Goal: Task Accomplishment & Management: Manage account settings

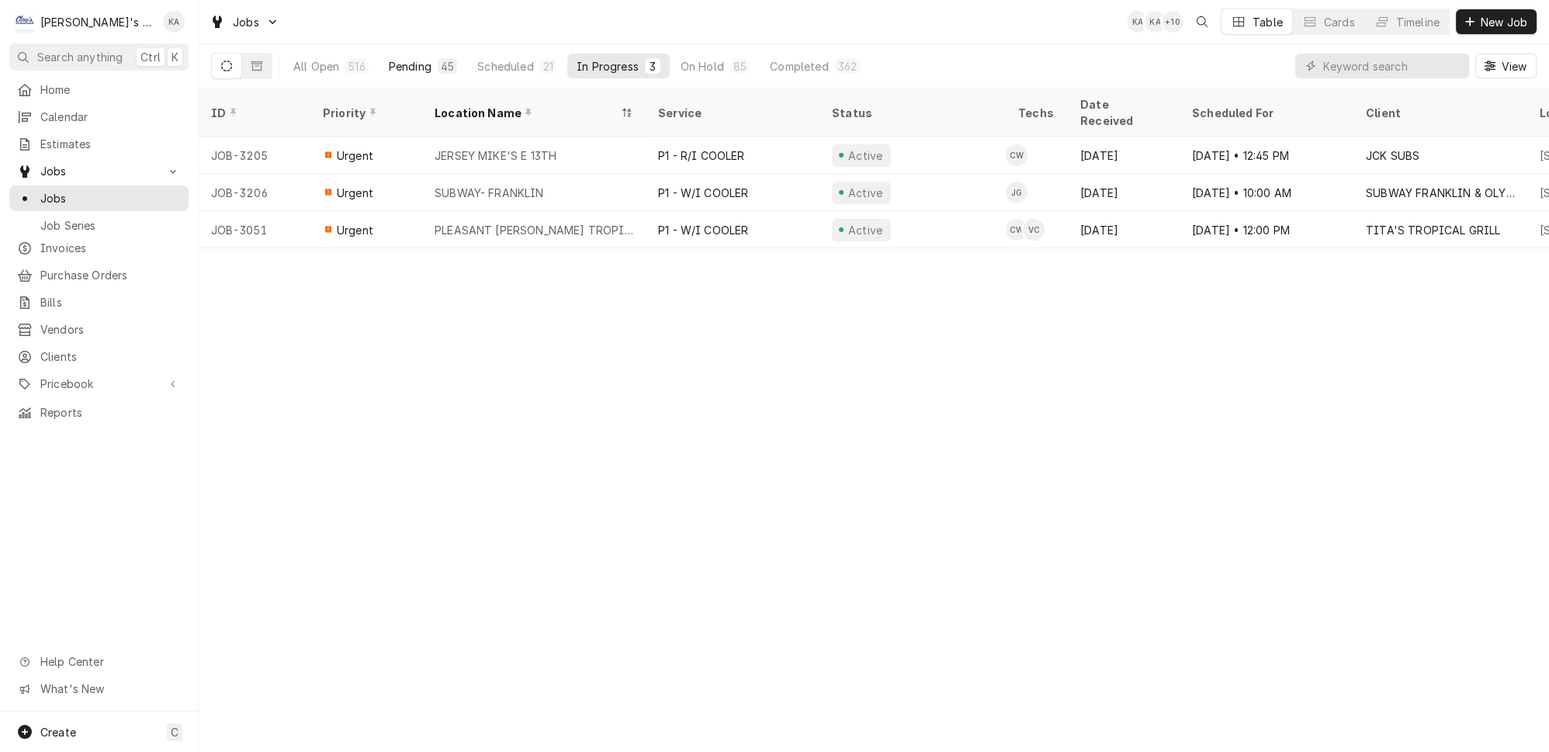
click at [441, 60] on div "45" at bounding box center [447, 66] width 13 height 16
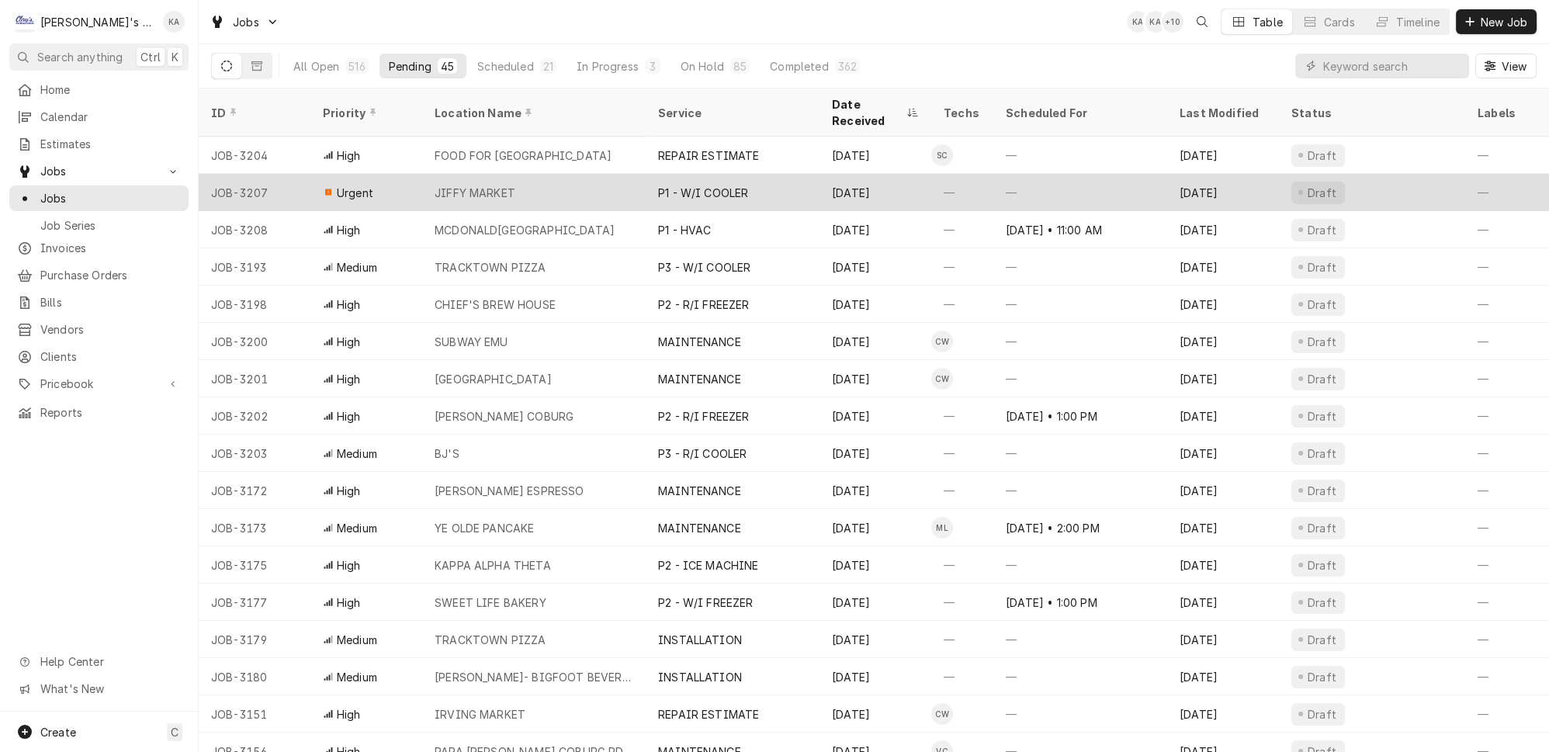
click at [547, 177] on div "JIFFY MARKET" at bounding box center [533, 192] width 223 height 37
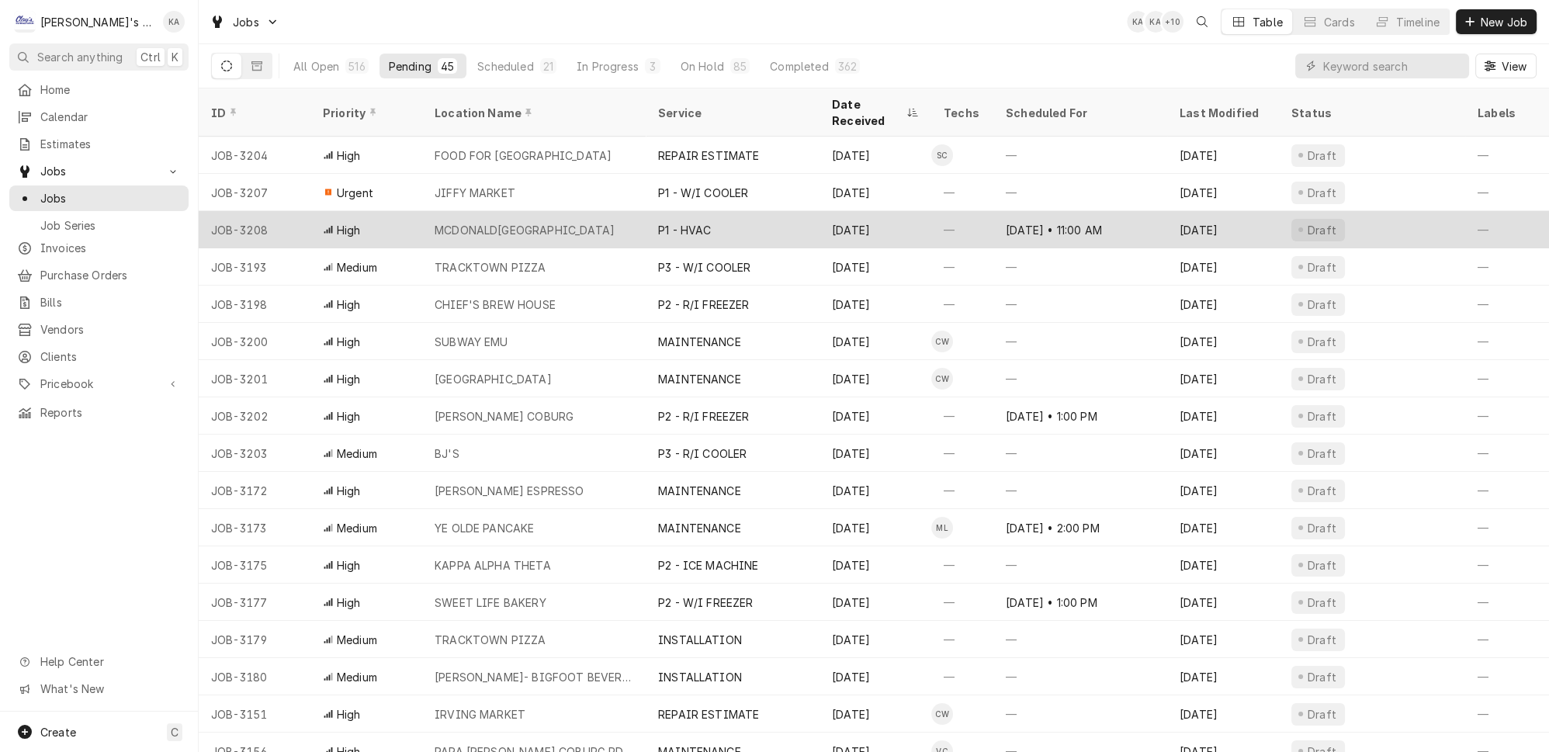
click at [533, 222] on div "MCDONALD'S RIVER AVE" at bounding box center [525, 230] width 180 height 16
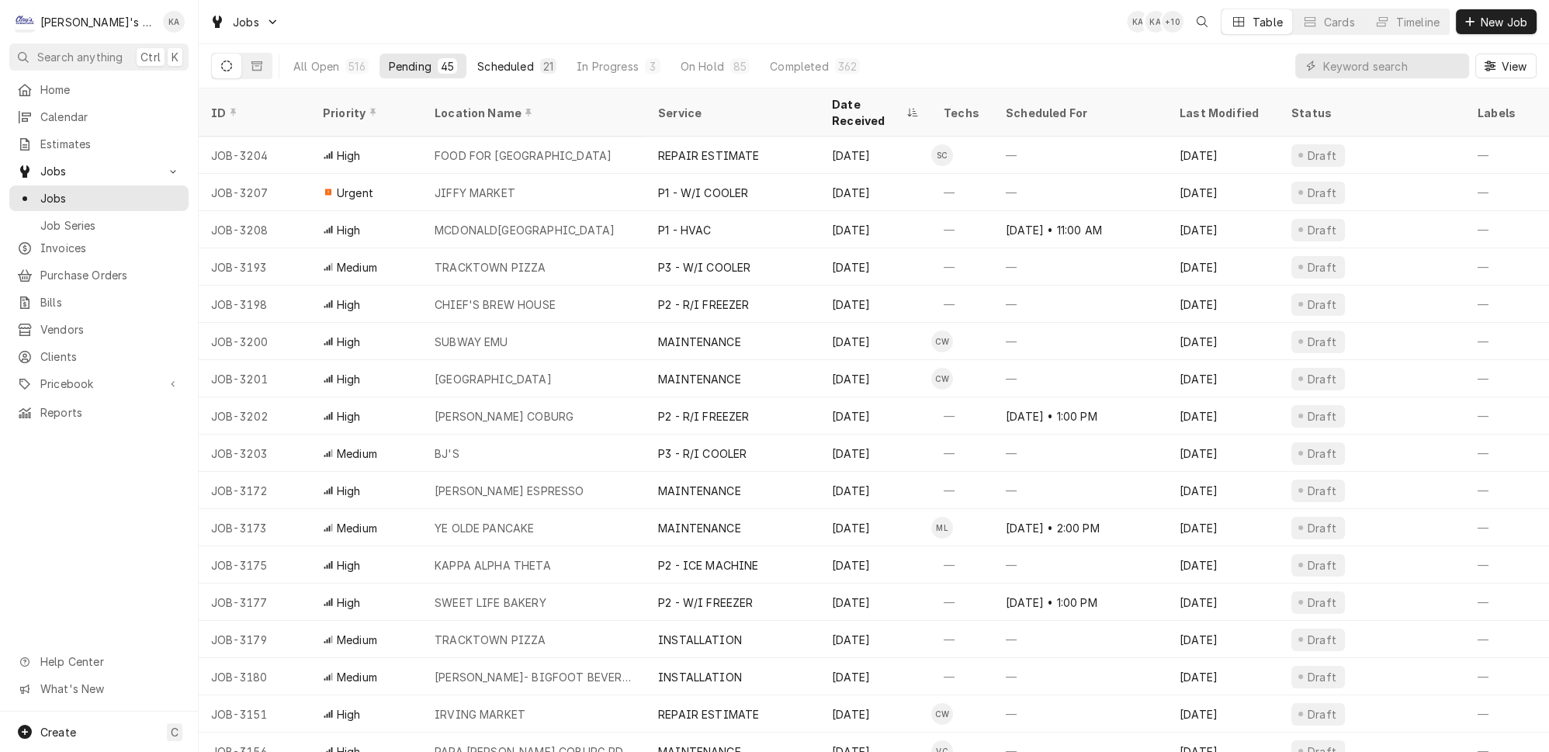
click at [480, 54] on button "Scheduled 21" at bounding box center [517, 66] width 98 height 25
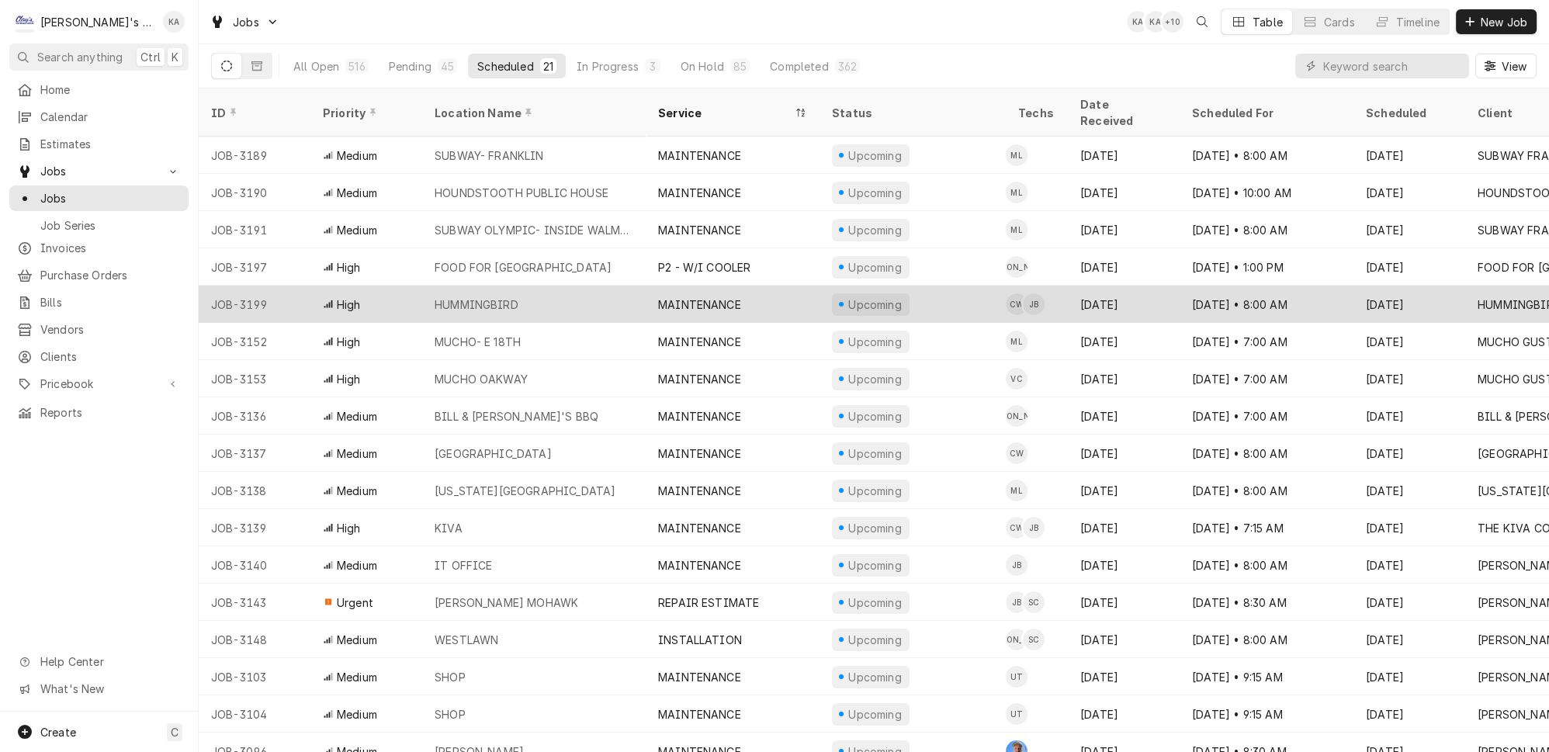
click at [587, 286] on div "HUMMINGBIRD" at bounding box center [533, 304] width 223 height 37
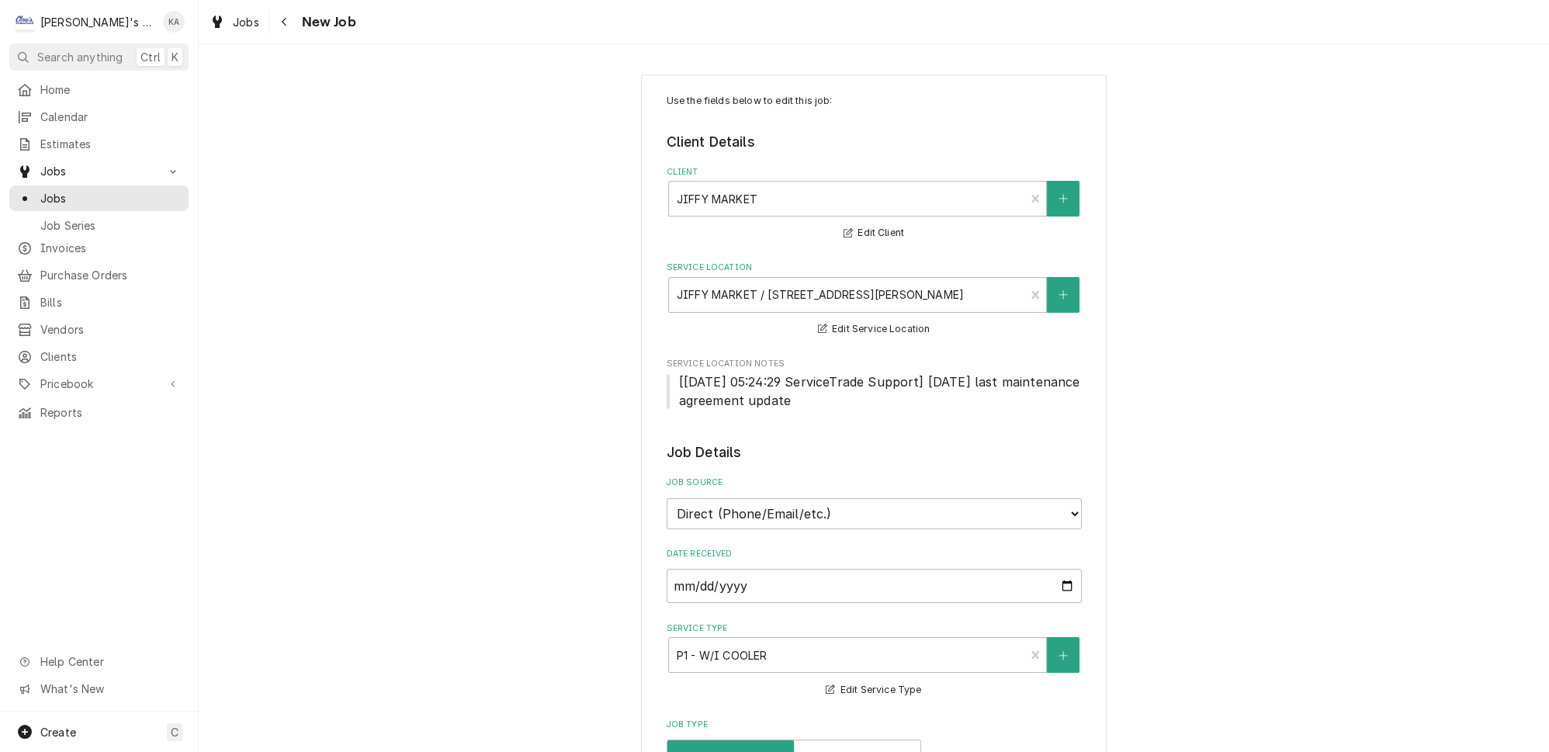
type textarea "x"
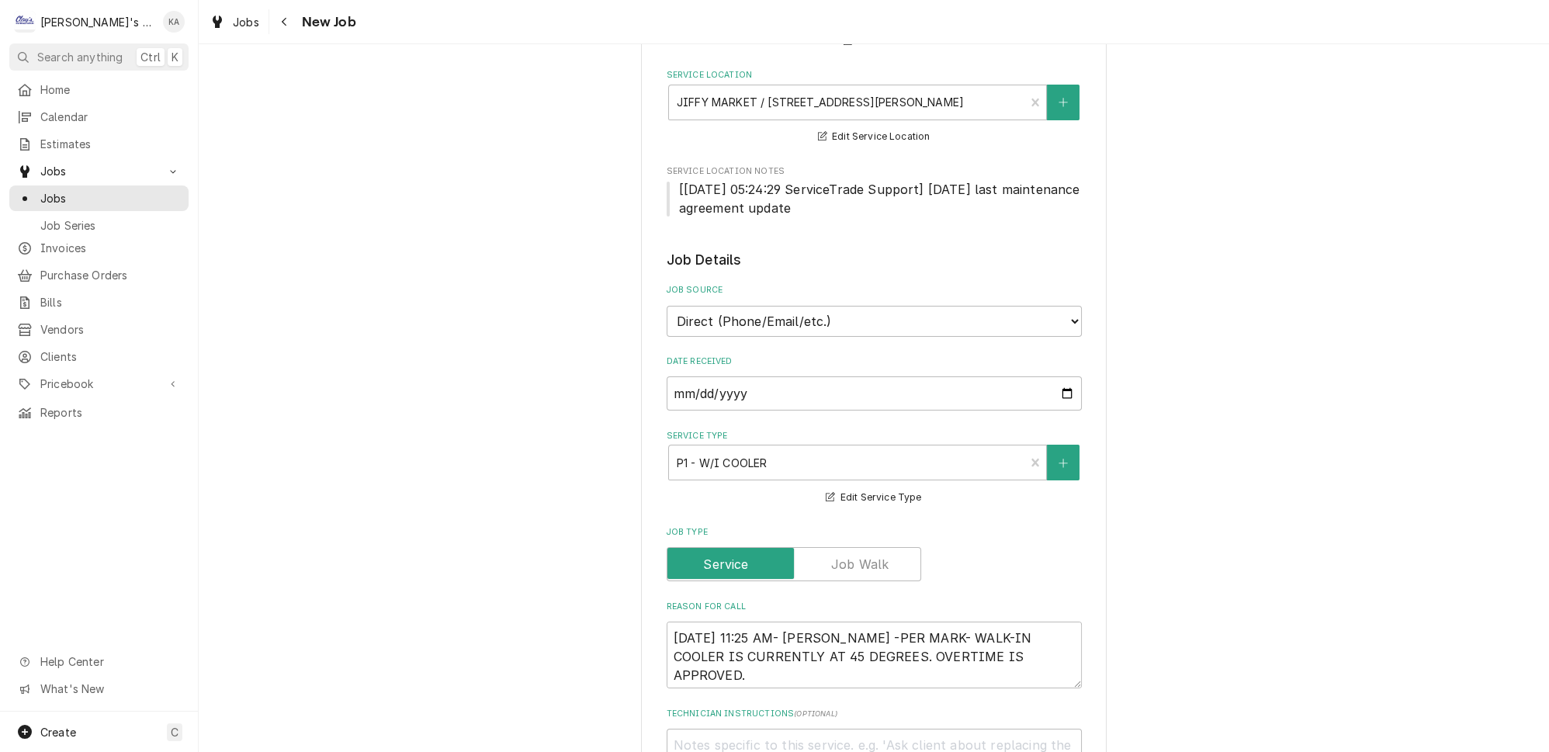
scroll to position [211, 0]
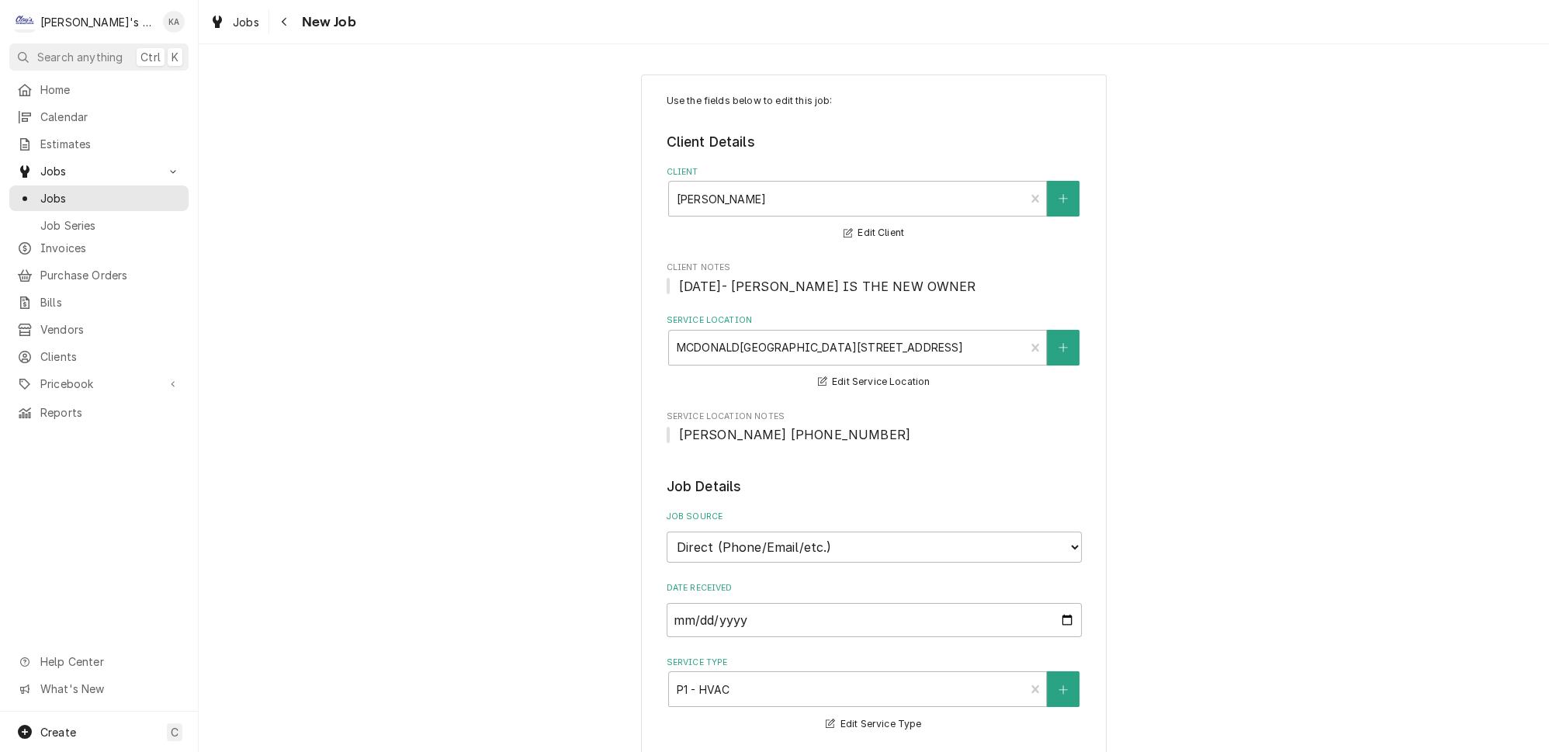
type textarea "x"
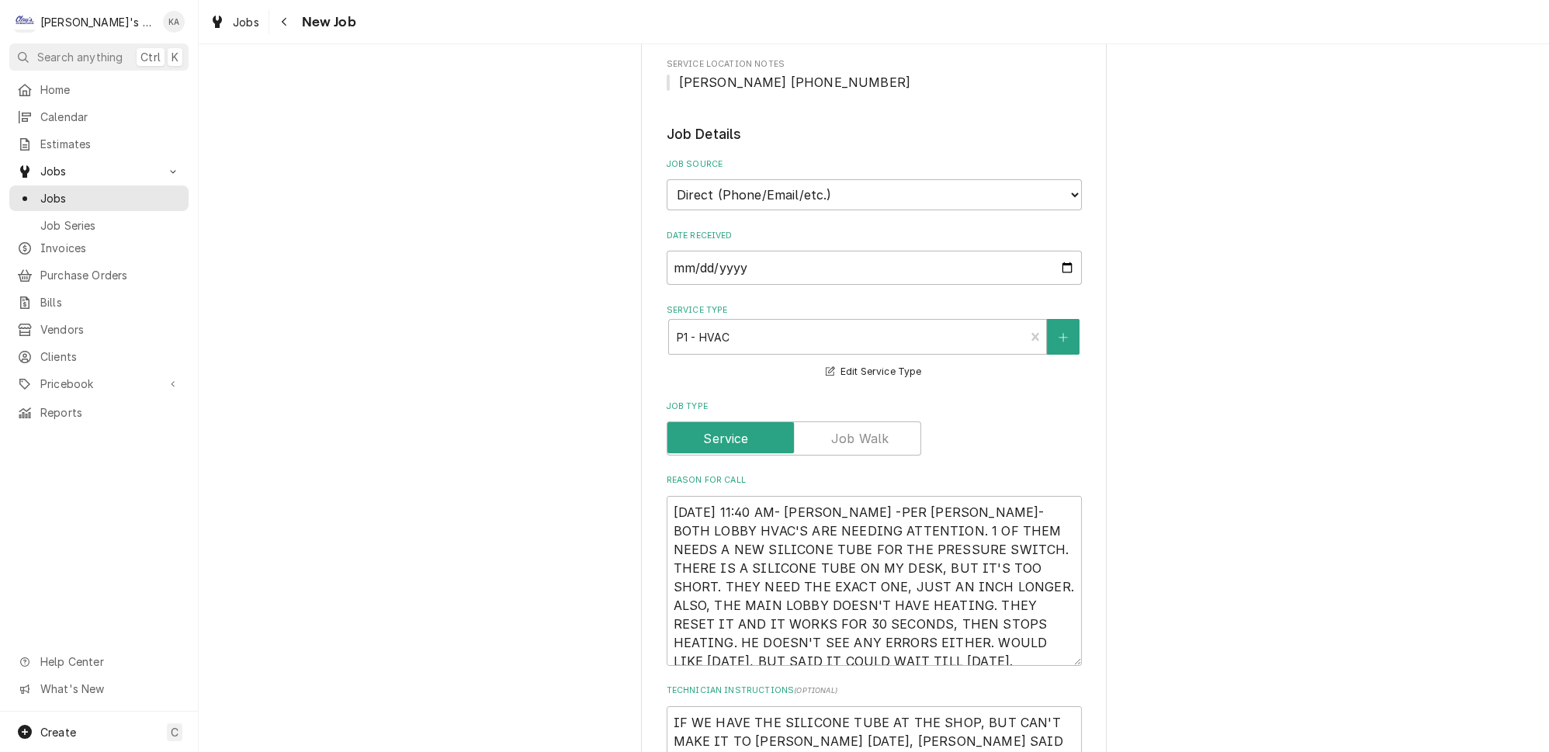
scroll to position [423, 0]
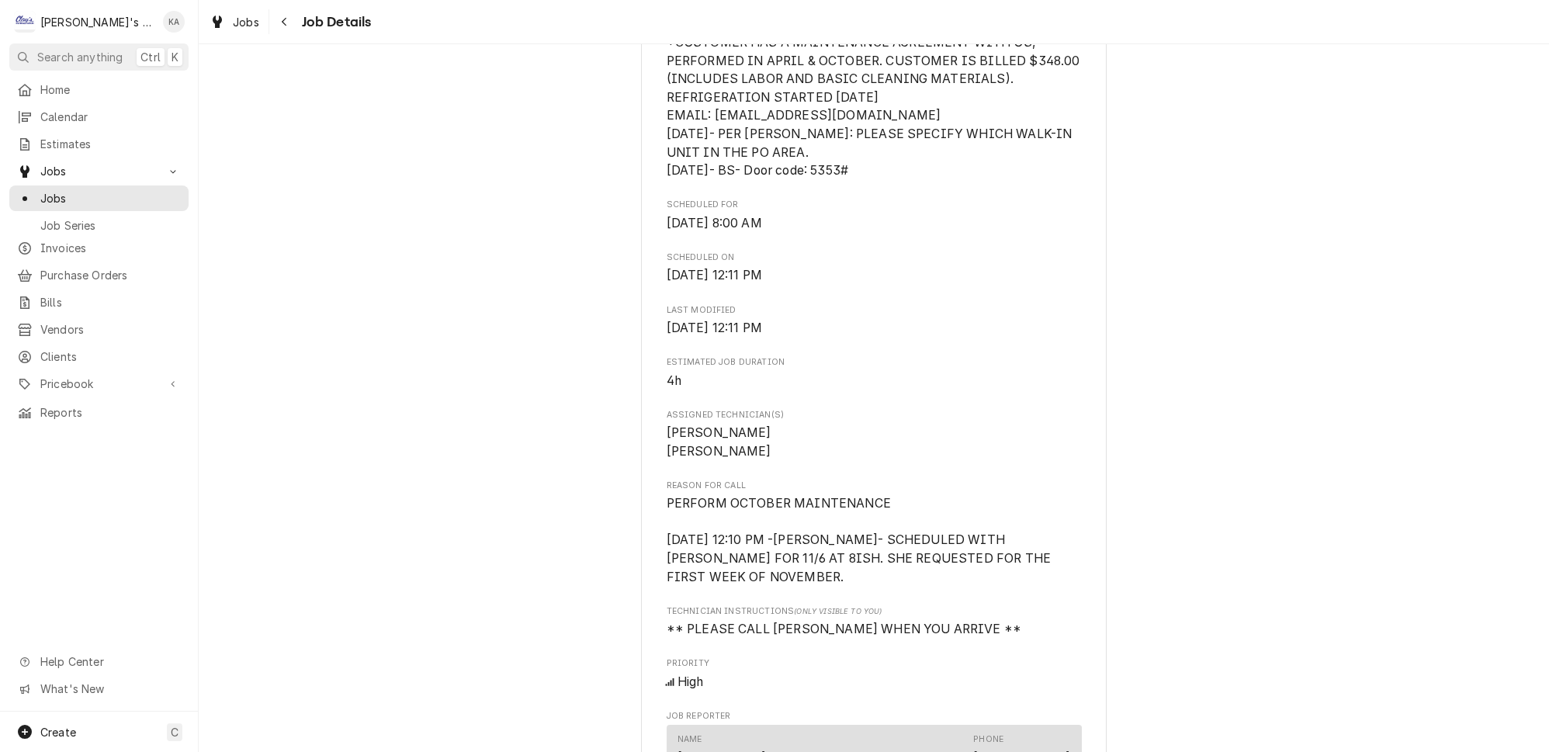
scroll to position [635, 0]
